Goal: Communication & Community: Answer question/provide support

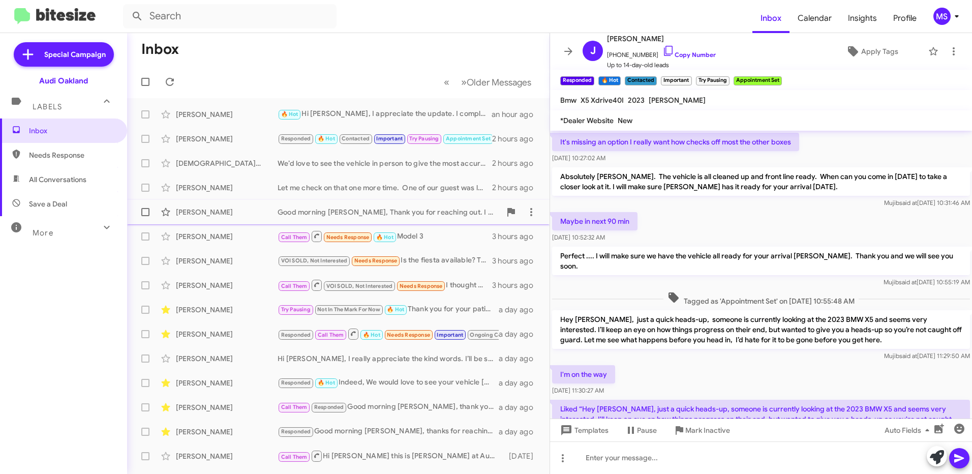
scroll to position [490, 0]
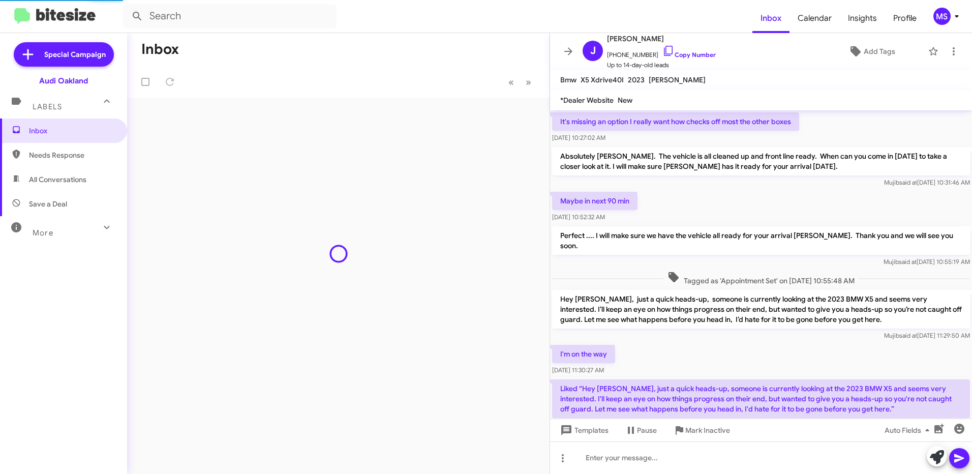
scroll to position [490, 0]
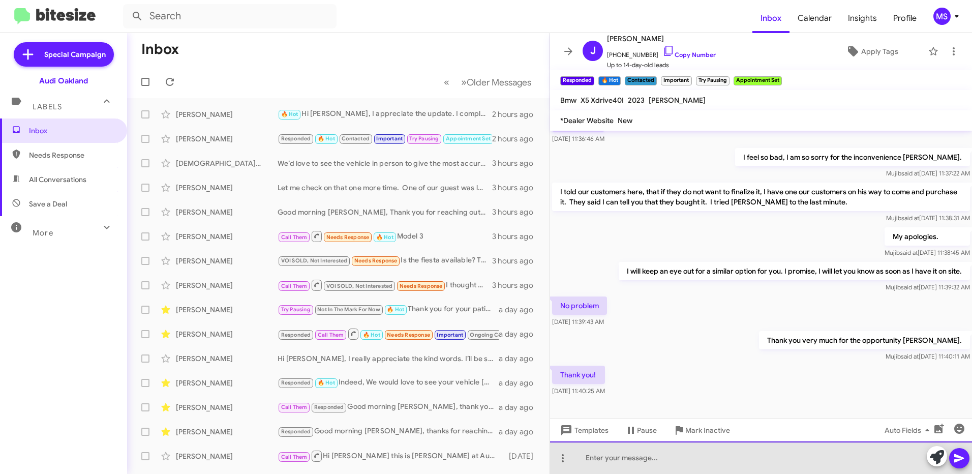
click at [644, 459] on div at bounding box center [761, 457] width 422 height 33
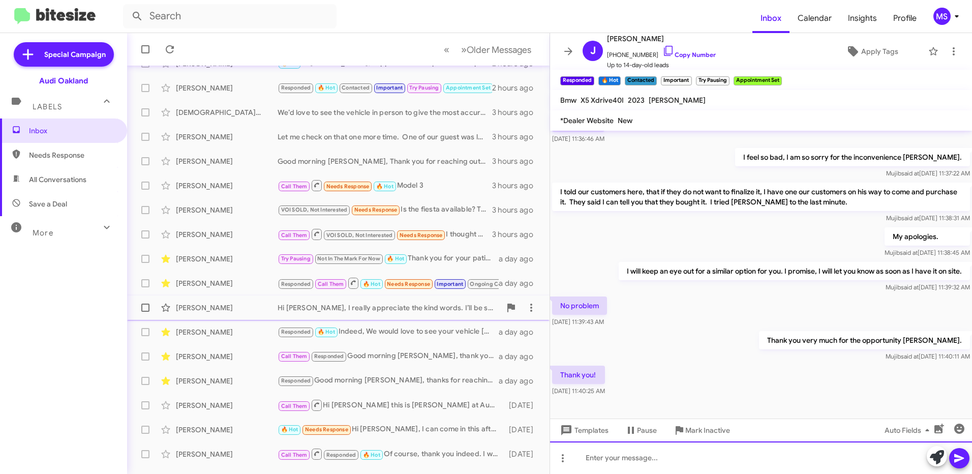
scroll to position [116, 0]
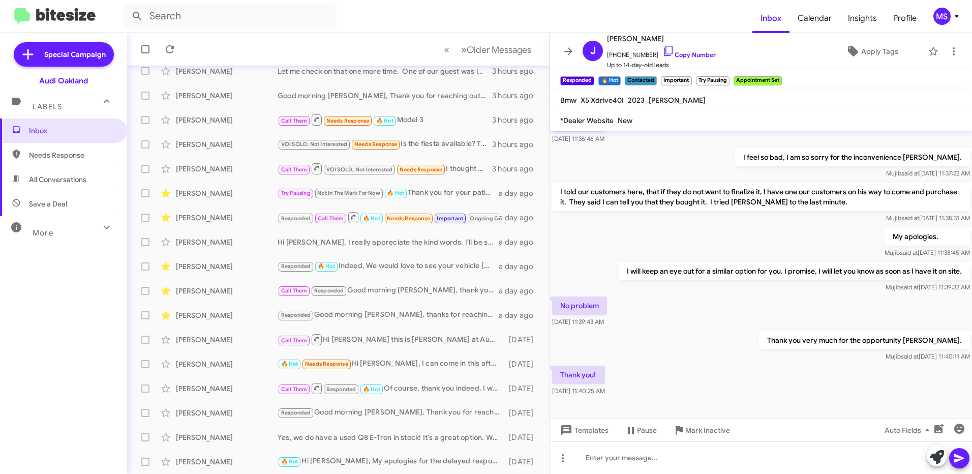
click at [83, 153] on span "Needs Response" at bounding box center [72, 155] width 86 height 10
type input "in:needs-response"
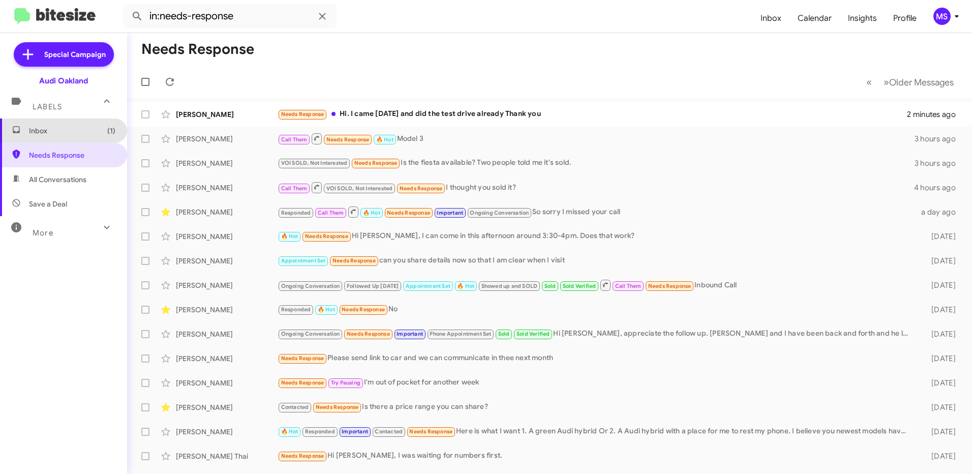
click at [74, 131] on span "Inbox (1)" at bounding box center [72, 131] width 86 height 10
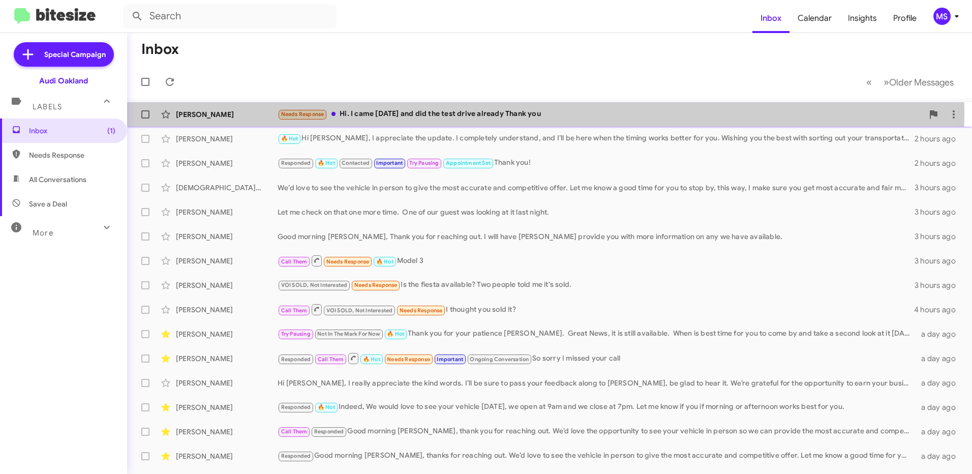
click at [250, 112] on div "Illia Filanchuk" at bounding box center [227, 114] width 102 height 10
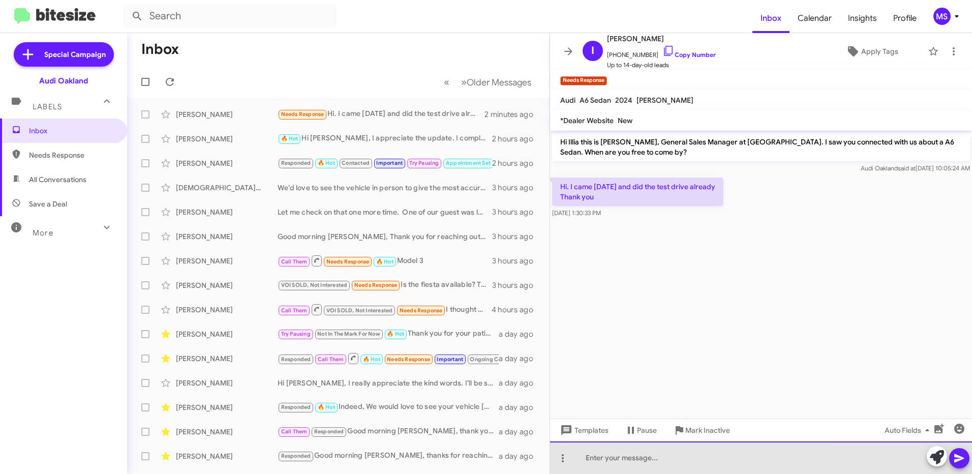
click at [707, 452] on div at bounding box center [761, 457] width 422 height 33
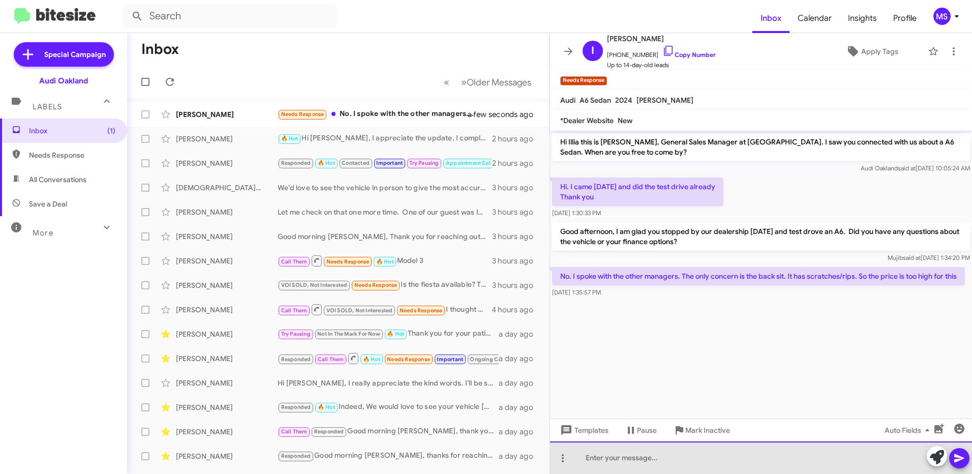
click at [665, 453] on div at bounding box center [761, 457] width 422 height 33
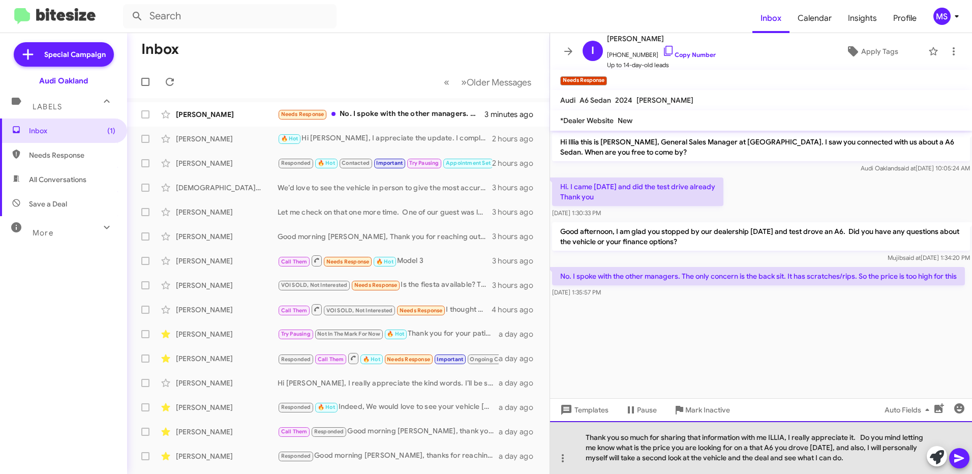
drag, startPoint x: 892, startPoint y: 463, endPoint x: 586, endPoint y: 436, distance: 307.7
click at [586, 436] on div "Thank you so much for sharing that information with me ILLIA, I really apprecia…" at bounding box center [761, 447] width 422 height 53
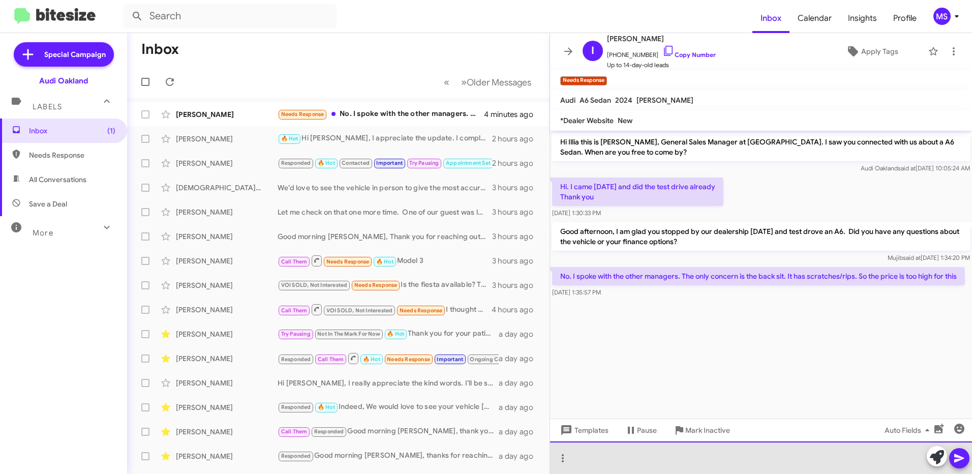
click at [646, 457] on div at bounding box center [761, 457] width 422 height 33
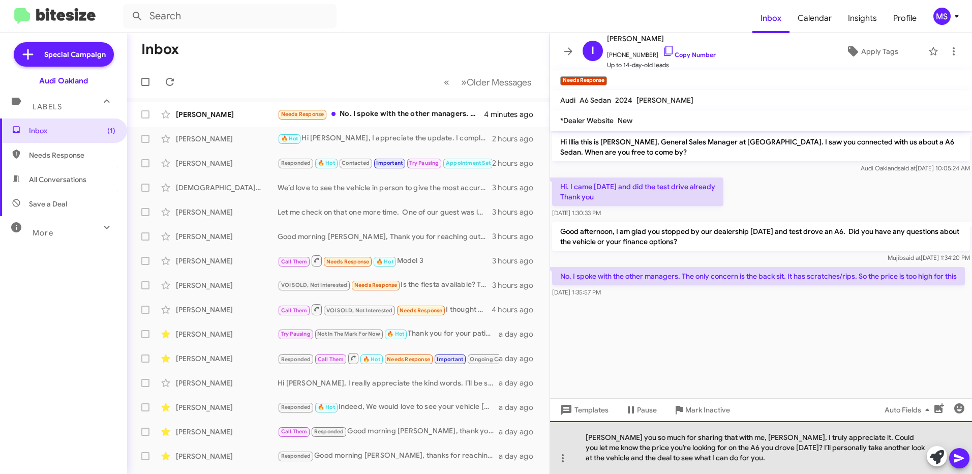
click at [585, 438] on div "hank you so much for sharing that with me, Illia, I truly appreciate it. Could …" at bounding box center [761, 447] width 422 height 53
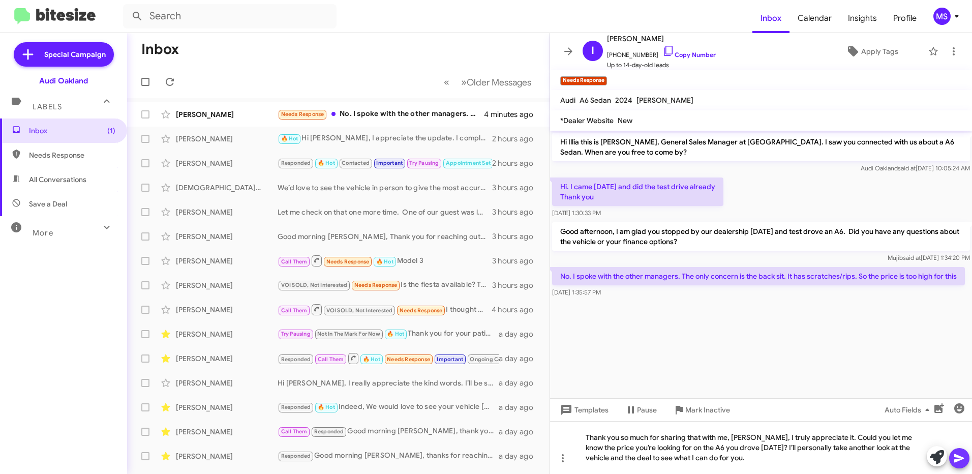
click at [955, 456] on icon at bounding box center [959, 458] width 10 height 9
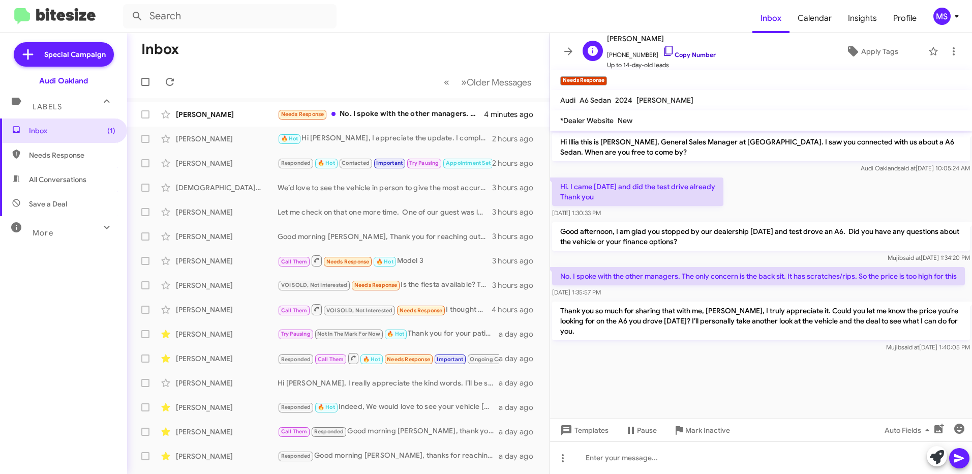
click at [676, 57] on link "Copy Number" at bounding box center [689, 55] width 53 height 8
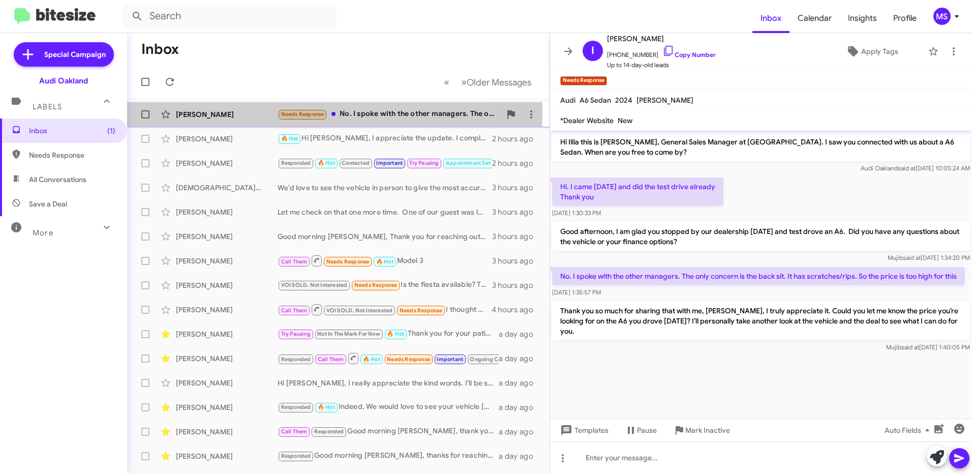
click at [259, 114] on div "Illia Filanchuk" at bounding box center [227, 114] width 102 height 10
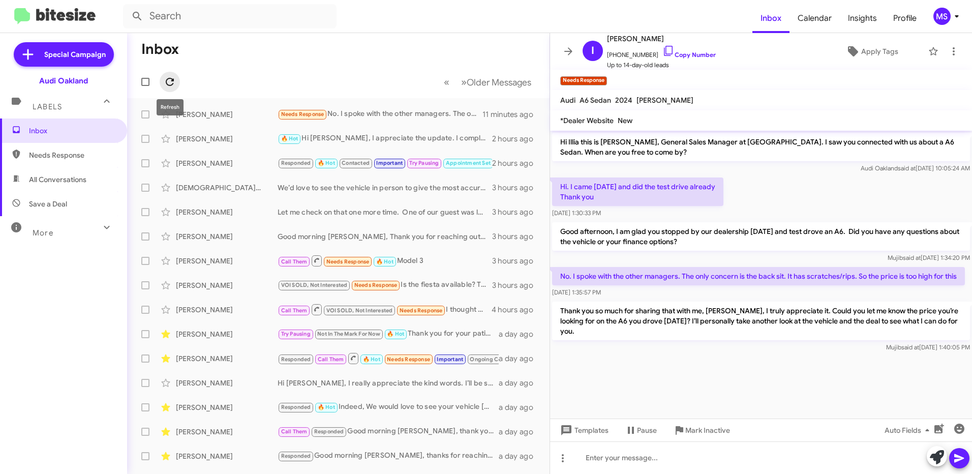
click at [170, 78] on icon at bounding box center [170, 82] width 8 height 8
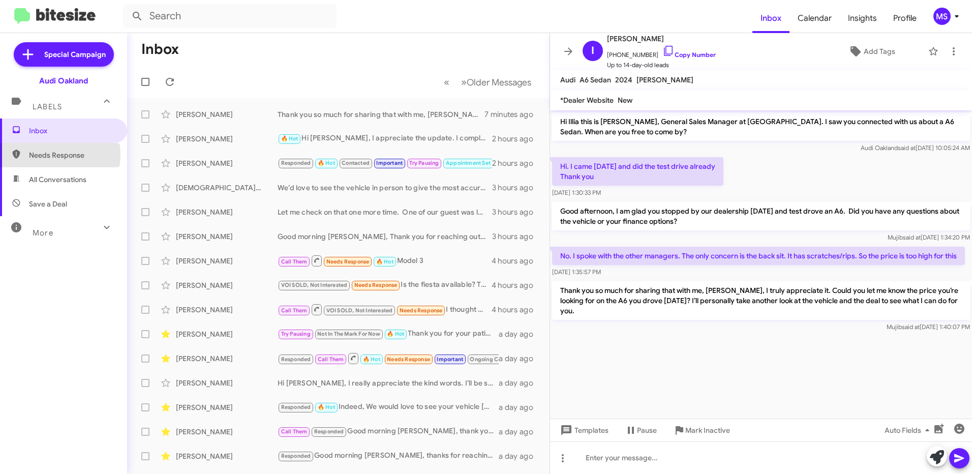
click at [47, 155] on span "Needs Response" at bounding box center [72, 155] width 86 height 10
type input "in:needs-response"
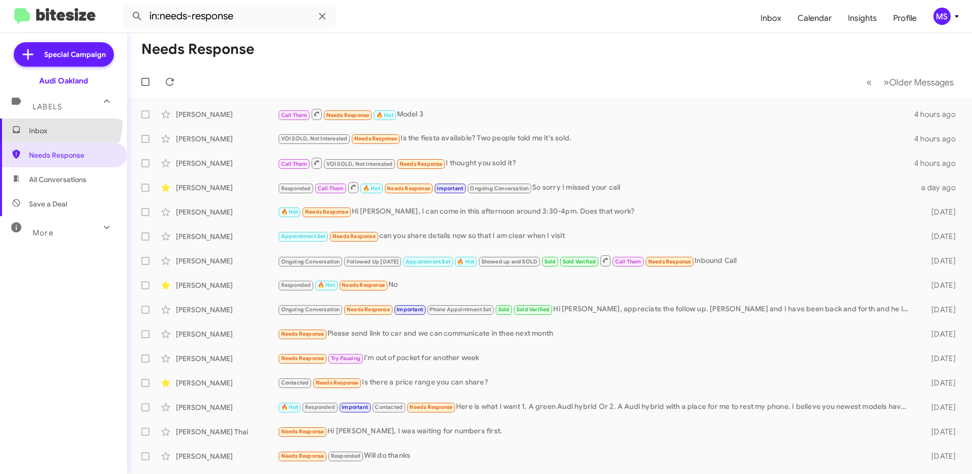
click at [57, 123] on span "Inbox" at bounding box center [63, 130] width 127 height 24
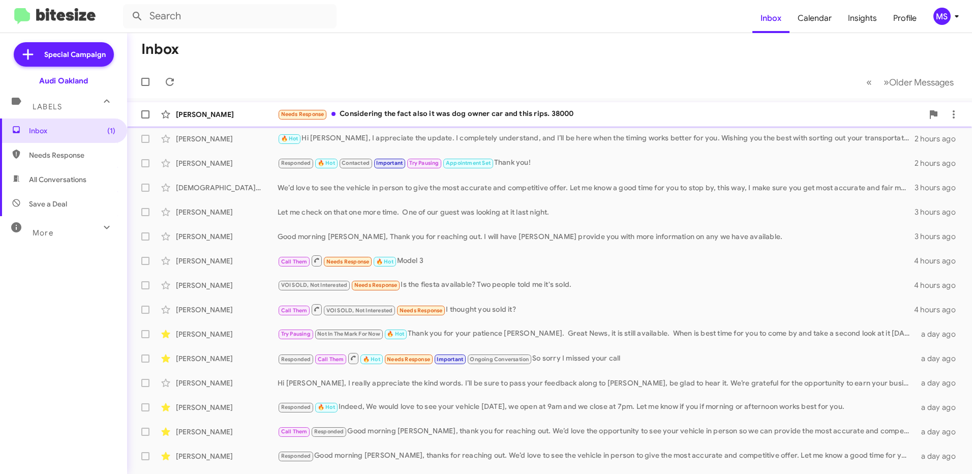
click at [257, 115] on div "Illia Filanchuk" at bounding box center [227, 114] width 102 height 10
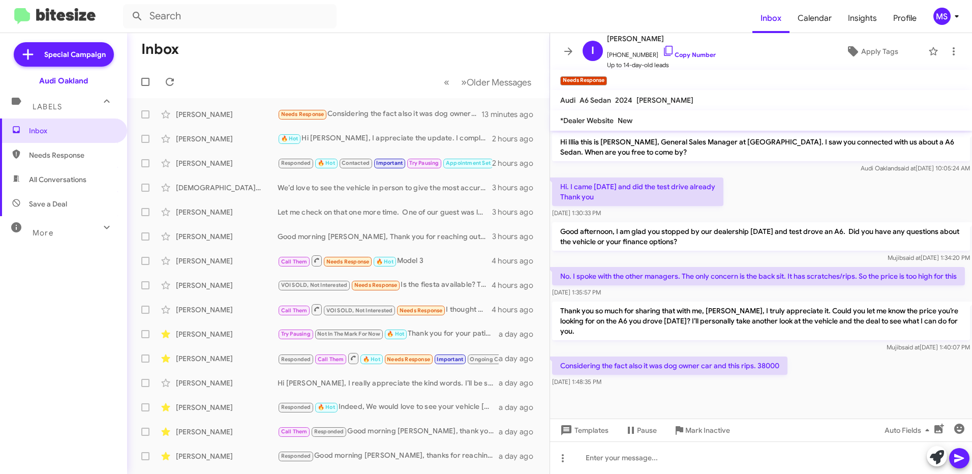
click at [73, 165] on span "Needs Response" at bounding box center [63, 155] width 127 height 24
type input "in:needs-response"
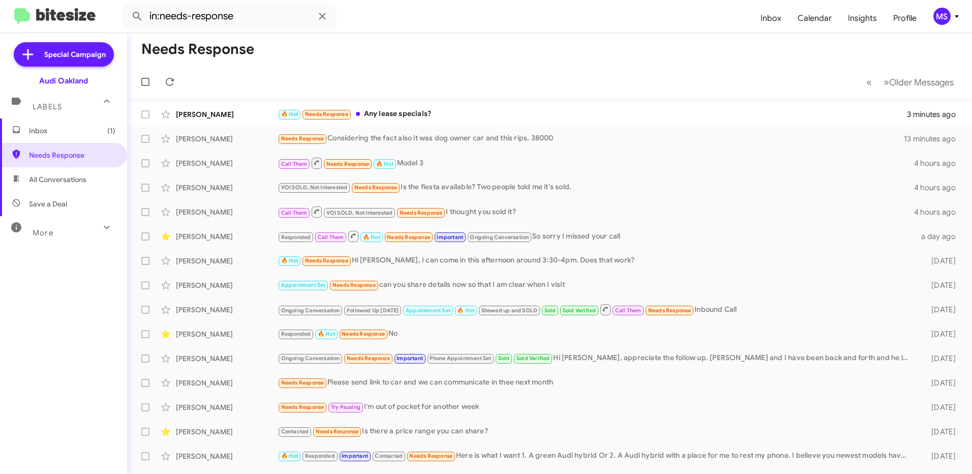
click at [67, 129] on span "Inbox (1)" at bounding box center [72, 131] width 86 height 10
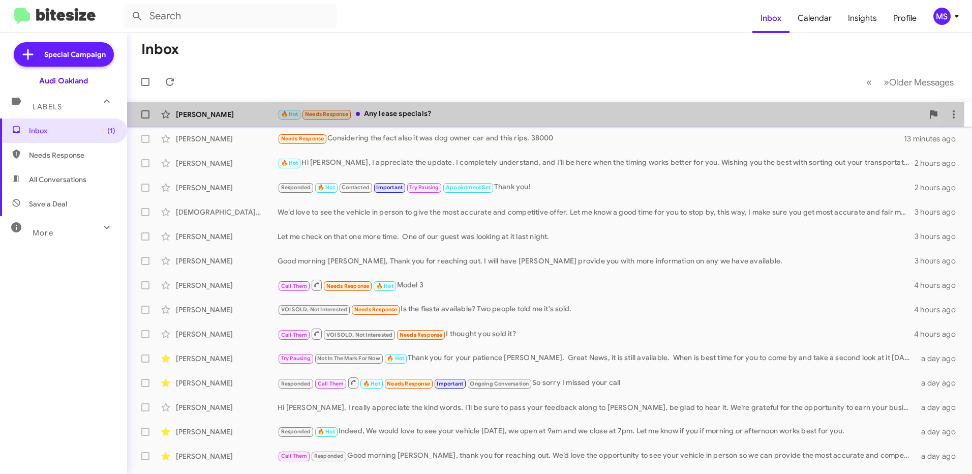
click at [243, 113] on div "Jp Nached" at bounding box center [227, 114] width 102 height 10
